Goal: Information Seeking & Learning: Learn about a topic

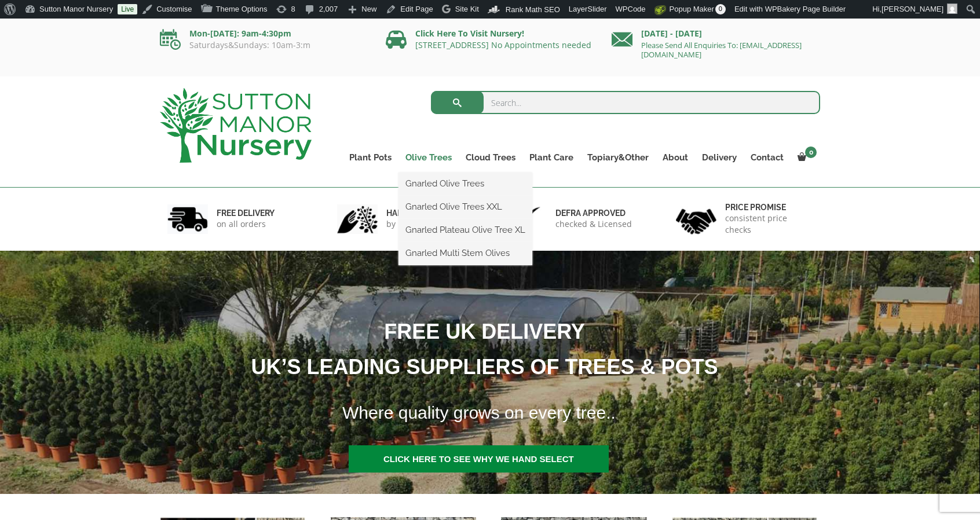
click at [435, 158] on link "Olive Trees" at bounding box center [429, 157] width 60 height 16
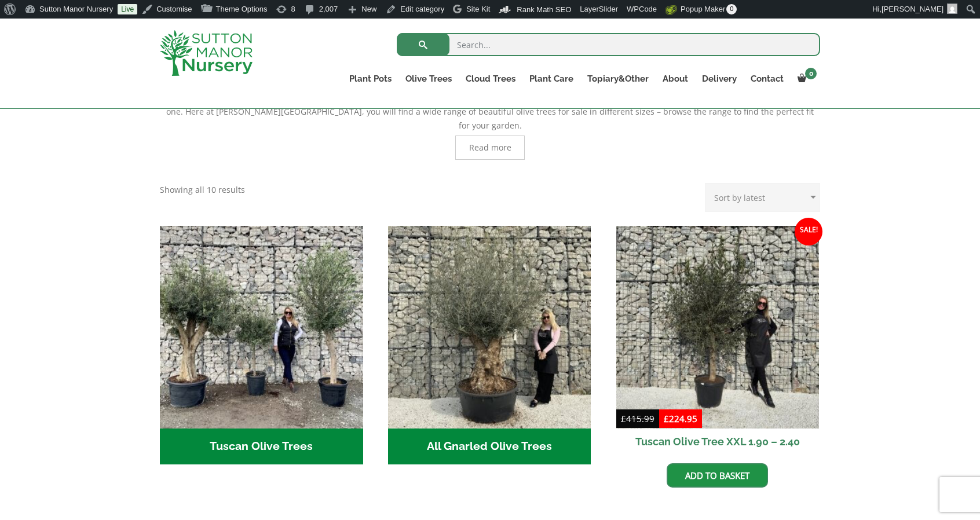
scroll to position [464, 0]
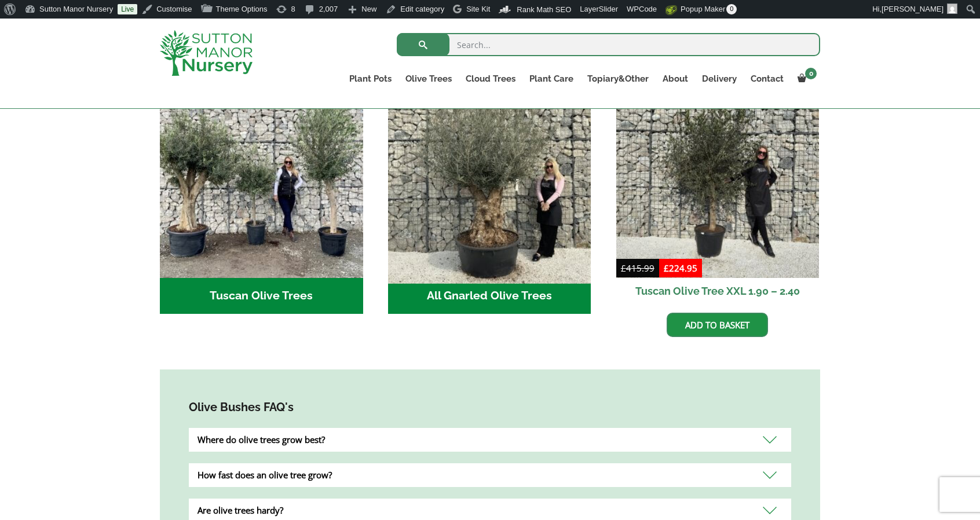
click at [515, 230] on img "Visit product category All Gnarled Olive Trees" at bounding box center [489, 176] width 213 height 213
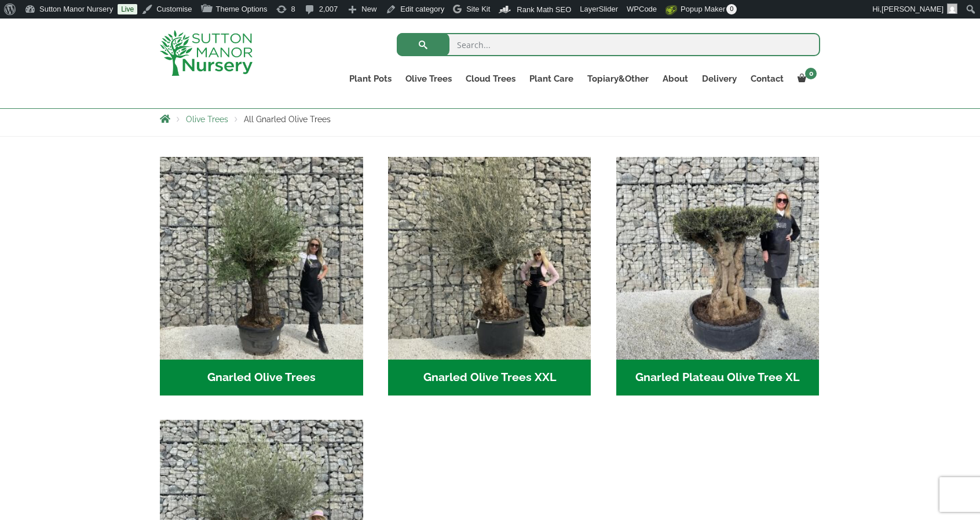
scroll to position [232, 0]
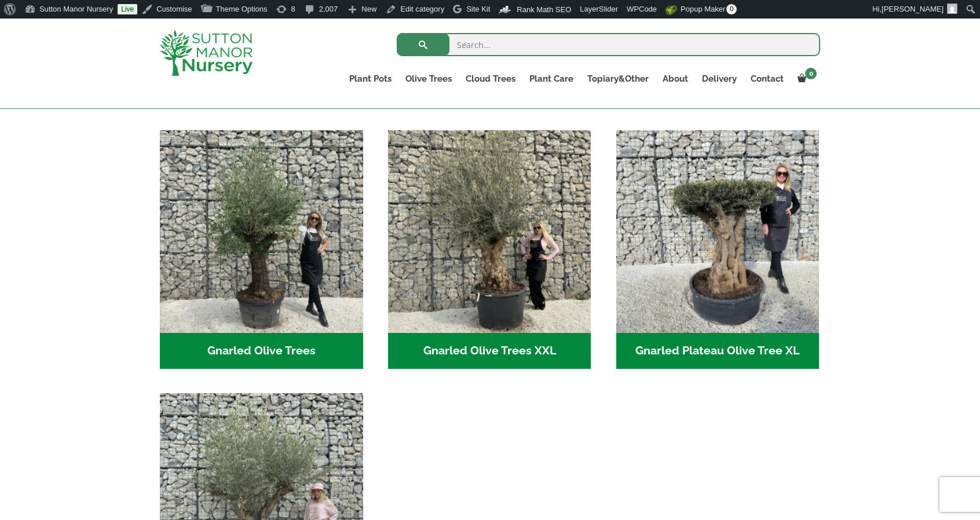
click at [515, 230] on img "Visit product category Gnarled Olive Trees XXL" at bounding box center [489, 231] width 203 height 203
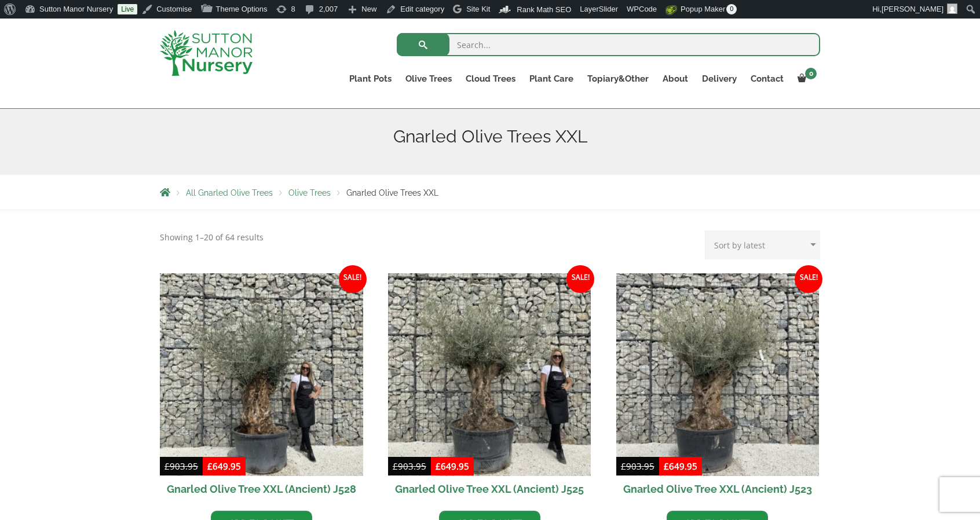
scroll to position [131, 0]
click at [671, 125] on div "Gnarled Olive Trees XXL" at bounding box center [490, 137] width 678 height 76
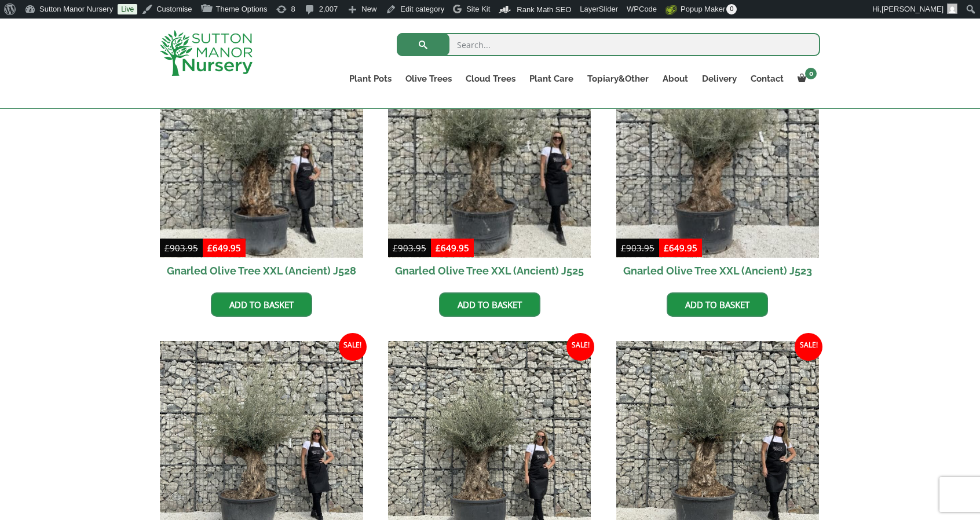
scroll to position [356, 0]
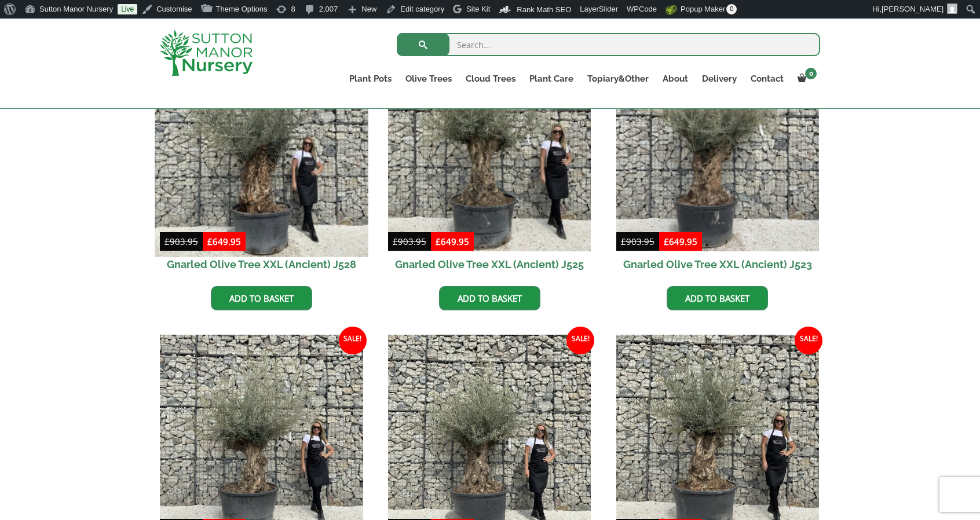
click at [288, 191] on img at bounding box center [261, 149] width 213 height 213
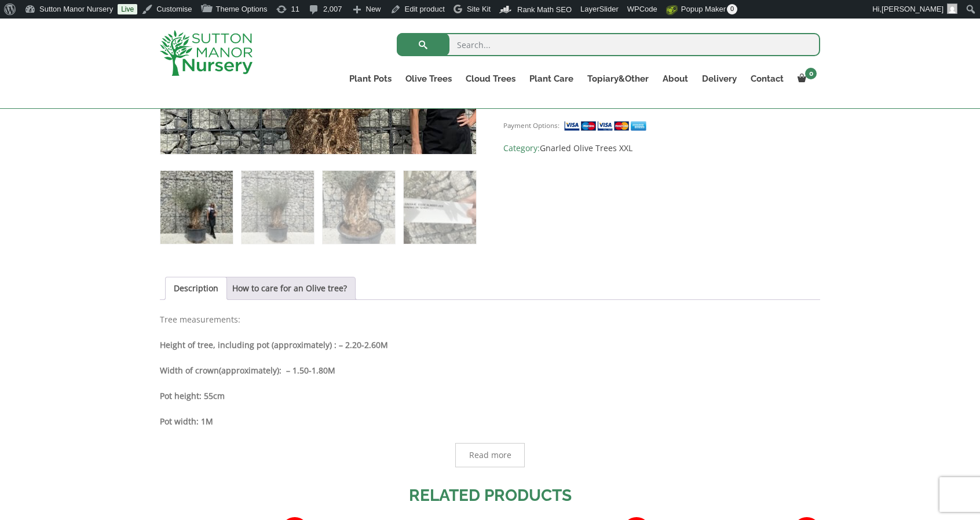
scroll to position [464, 0]
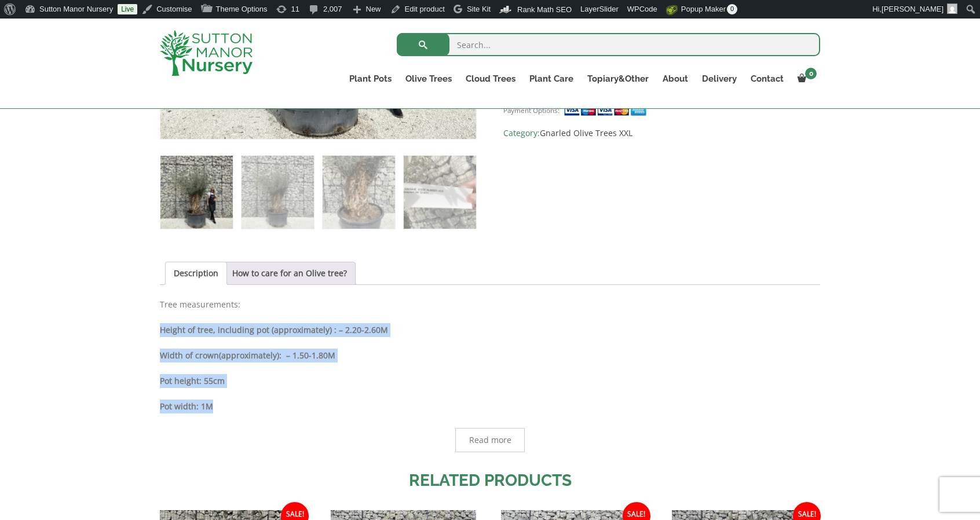
drag, startPoint x: 219, startPoint y: 404, endPoint x: 157, endPoint y: 333, distance: 94.0
click at [157, 333] on div "Sale! 🔍 Gnarled Olive Tree XXL (Ancient) J528 £ 903.95 Original price was: £903…" at bounding box center [490, 311] width 678 height 994
copy div "Height of tree, including pot (approximately) : – 2.20-2.60M Width of crown (ap…"
